Goal: Transaction & Acquisition: Purchase product/service

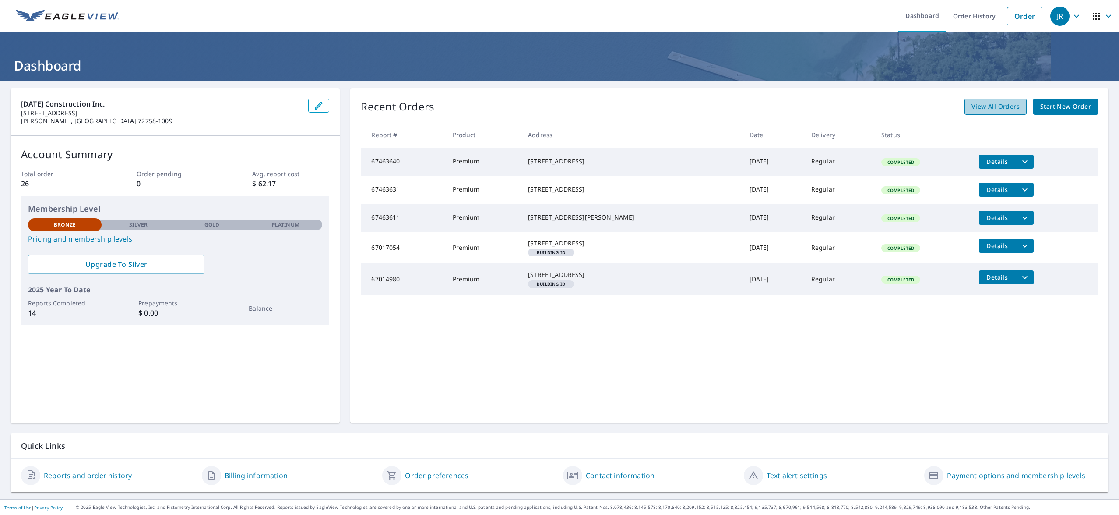
click at [991, 105] on span "View All Orders" at bounding box center [996, 106] width 48 height 11
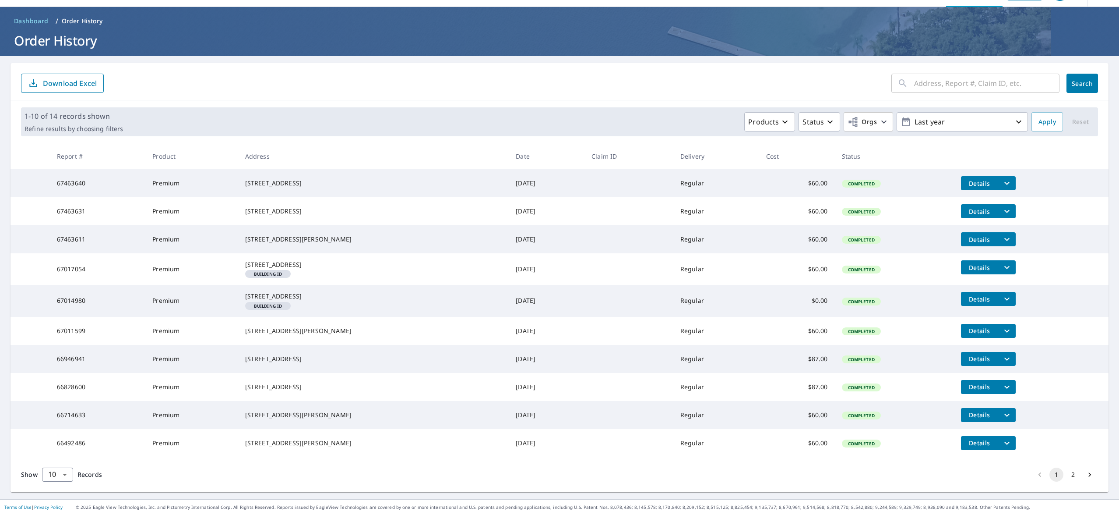
scroll to position [67, 0]
click at [297, 326] on div "2006 Mcguire St Springdale, AR 72762" at bounding box center [373, 330] width 257 height 9
click at [971, 326] on span "Details" at bounding box center [980, 330] width 26 height 8
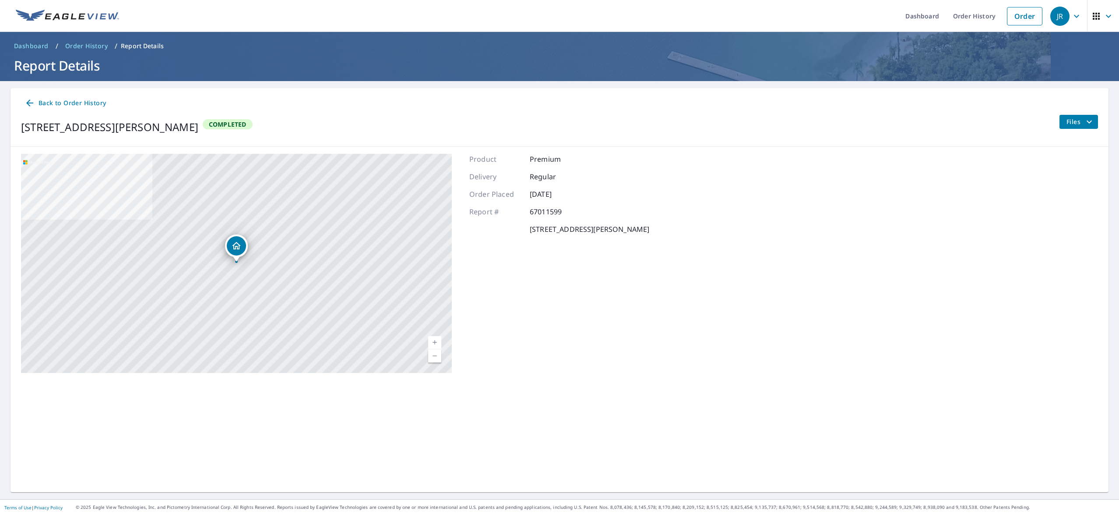
click at [1093, 120] on icon "filesDropdownBtn-67011599" at bounding box center [1089, 122] width 11 height 11
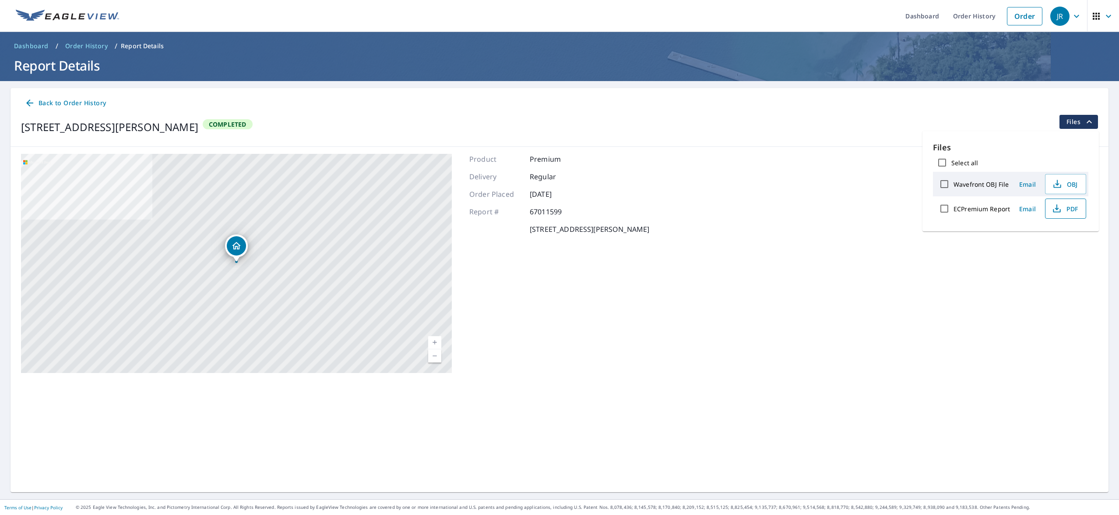
click at [1067, 208] on span "PDF" at bounding box center [1065, 208] width 28 height 11
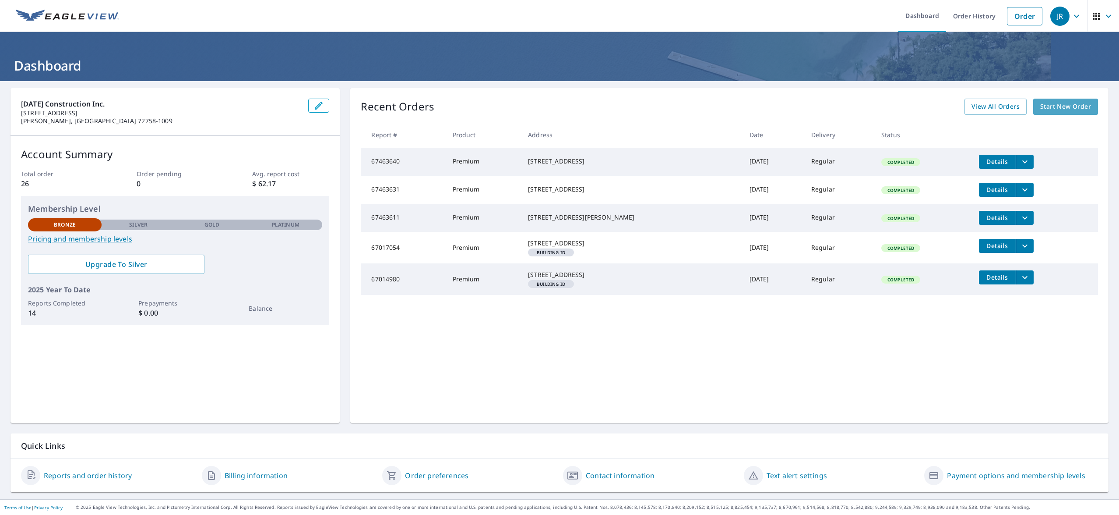
click at [1074, 108] on span "Start New Order" at bounding box center [1066, 106] width 51 height 11
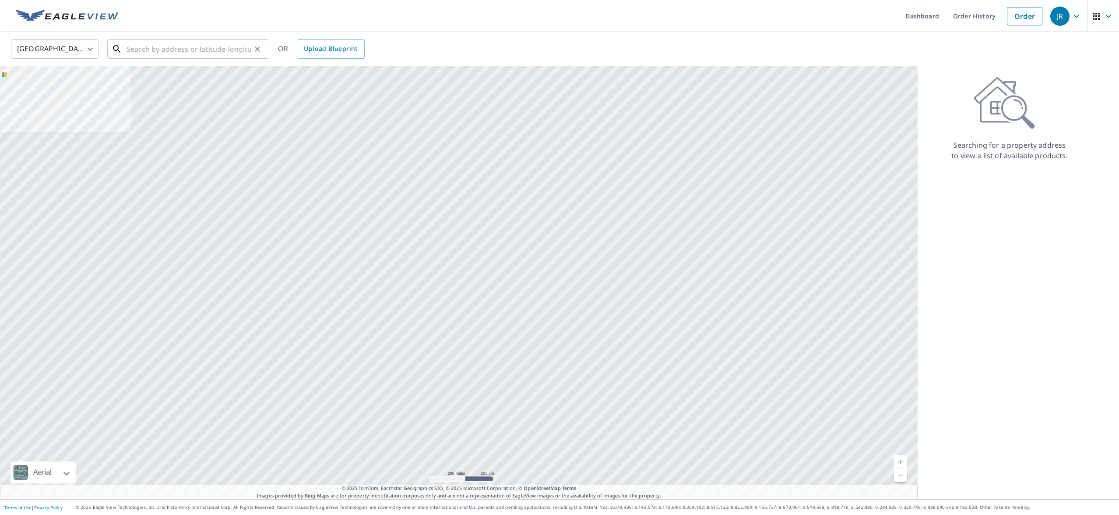
click at [167, 50] on input "text" at bounding box center [189, 49] width 125 height 25
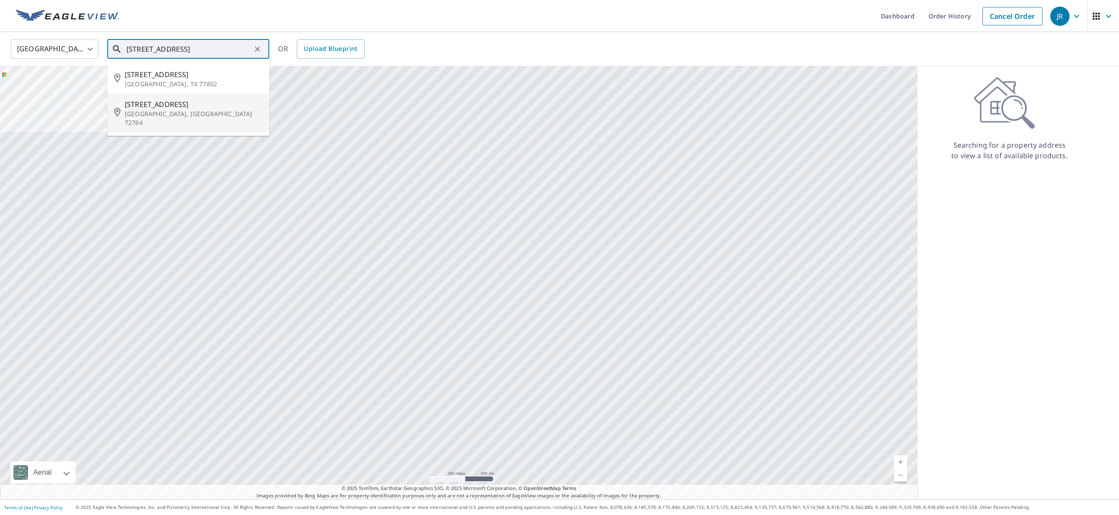
click at [164, 106] on span "[STREET_ADDRESS]" at bounding box center [194, 104] width 138 height 11
type input "[STREET_ADDRESS][PERSON_NAME]"
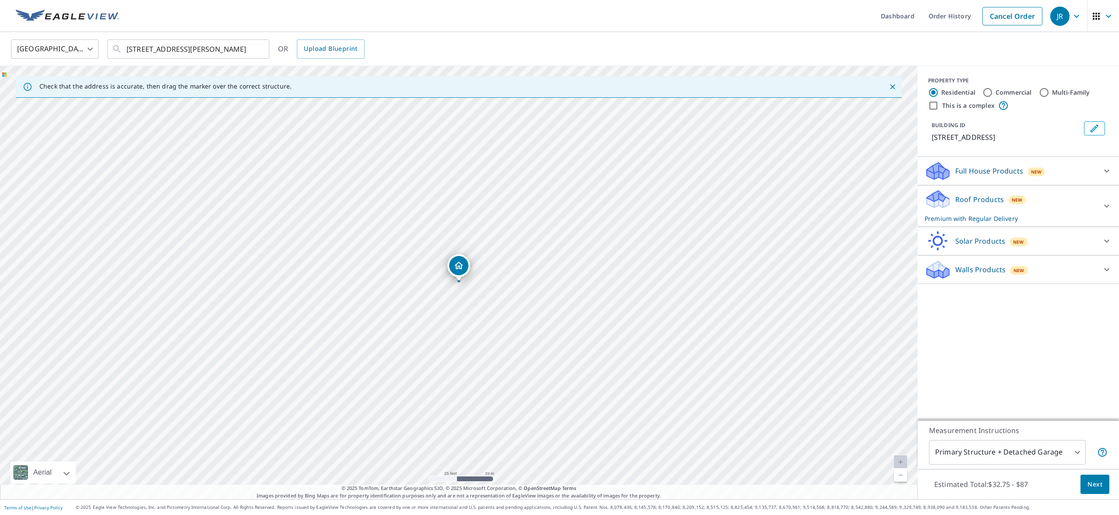
click at [459, 297] on div "[STREET_ADDRESS][PERSON_NAME]" at bounding box center [459, 282] width 918 height 433
click at [1106, 204] on icon at bounding box center [1107, 206] width 11 height 11
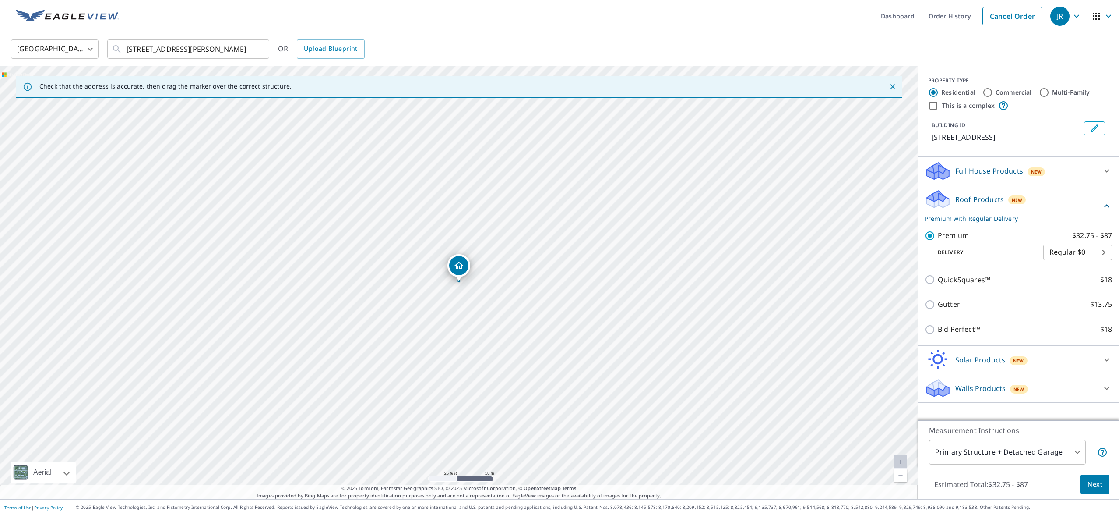
click at [1100, 484] on span "Next" at bounding box center [1095, 484] width 15 height 11
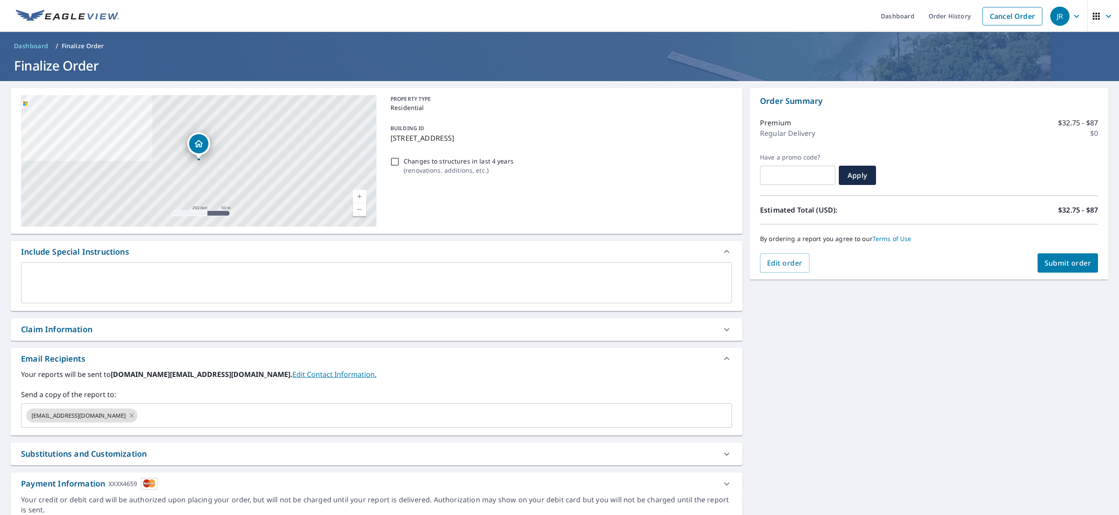
scroll to position [6, 0]
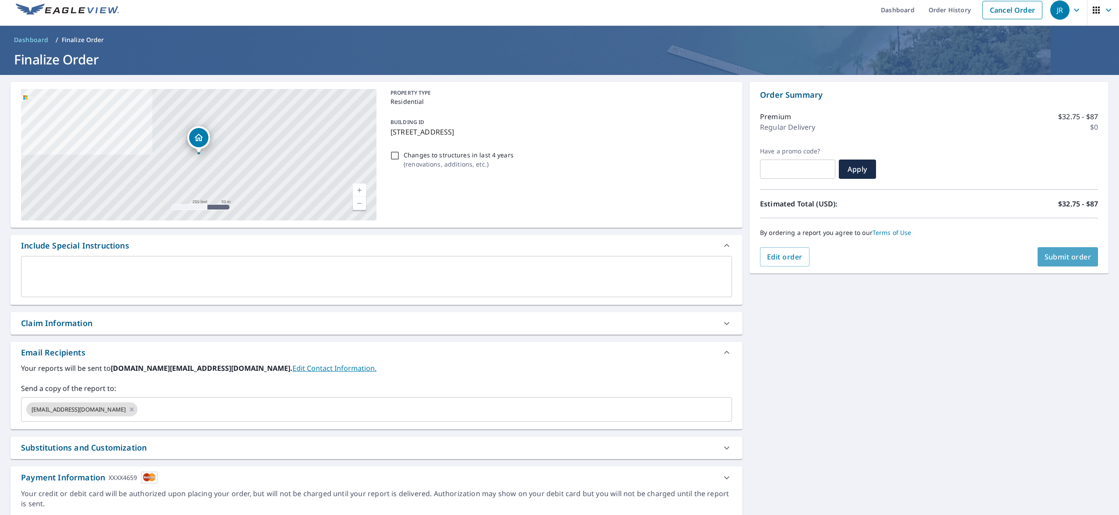
click at [1069, 254] on span "Submit order" at bounding box center [1068, 257] width 47 height 10
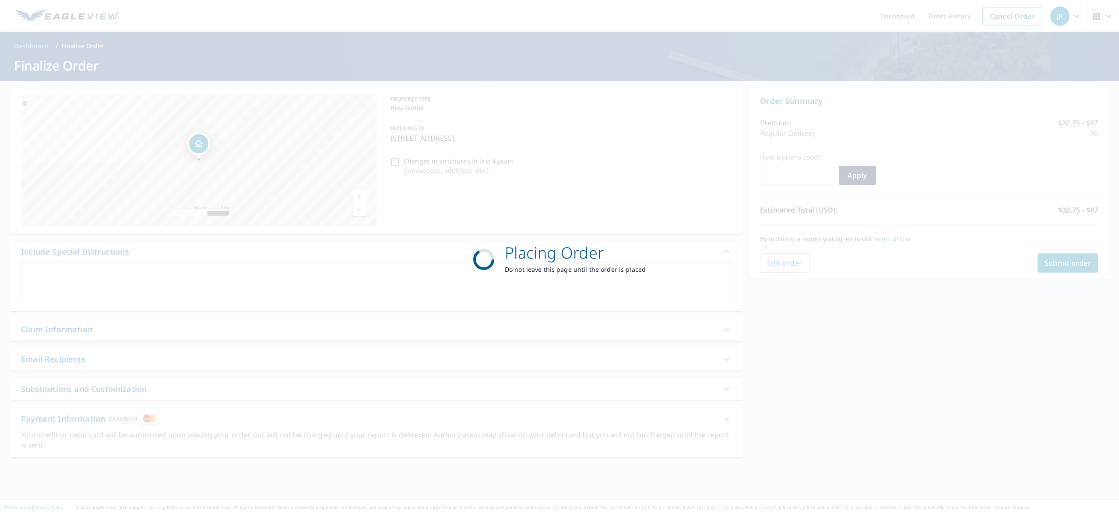
scroll to position [0, 0]
